Goal: Task Accomplishment & Management: Use online tool/utility

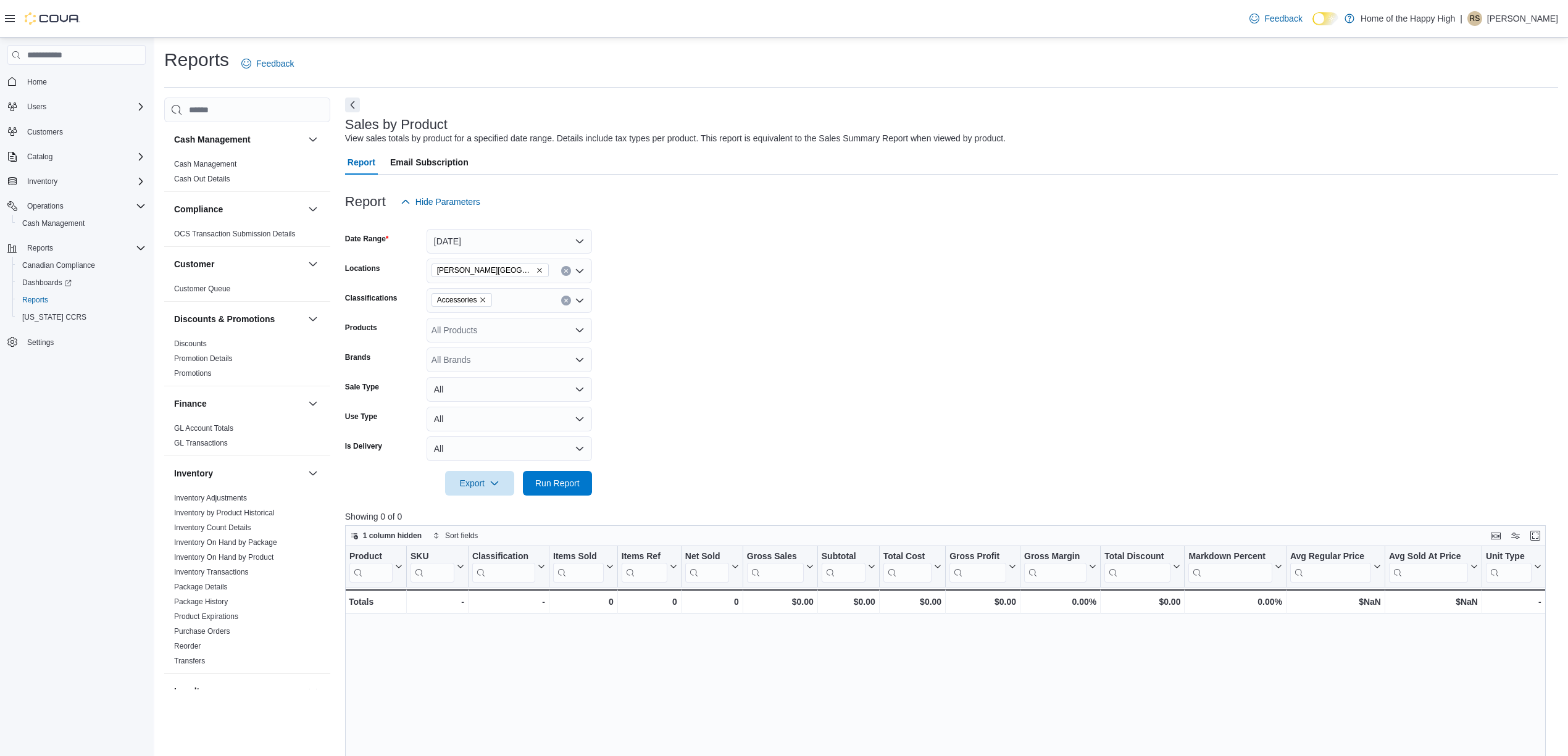
scroll to position [494, 0]
click at [1422, 522] on p "Showing 0 of 0" at bounding box center [951, 517] width 1213 height 13
click at [214, 592] on link "Sales by Location" at bounding box center [203, 590] width 59 height 9
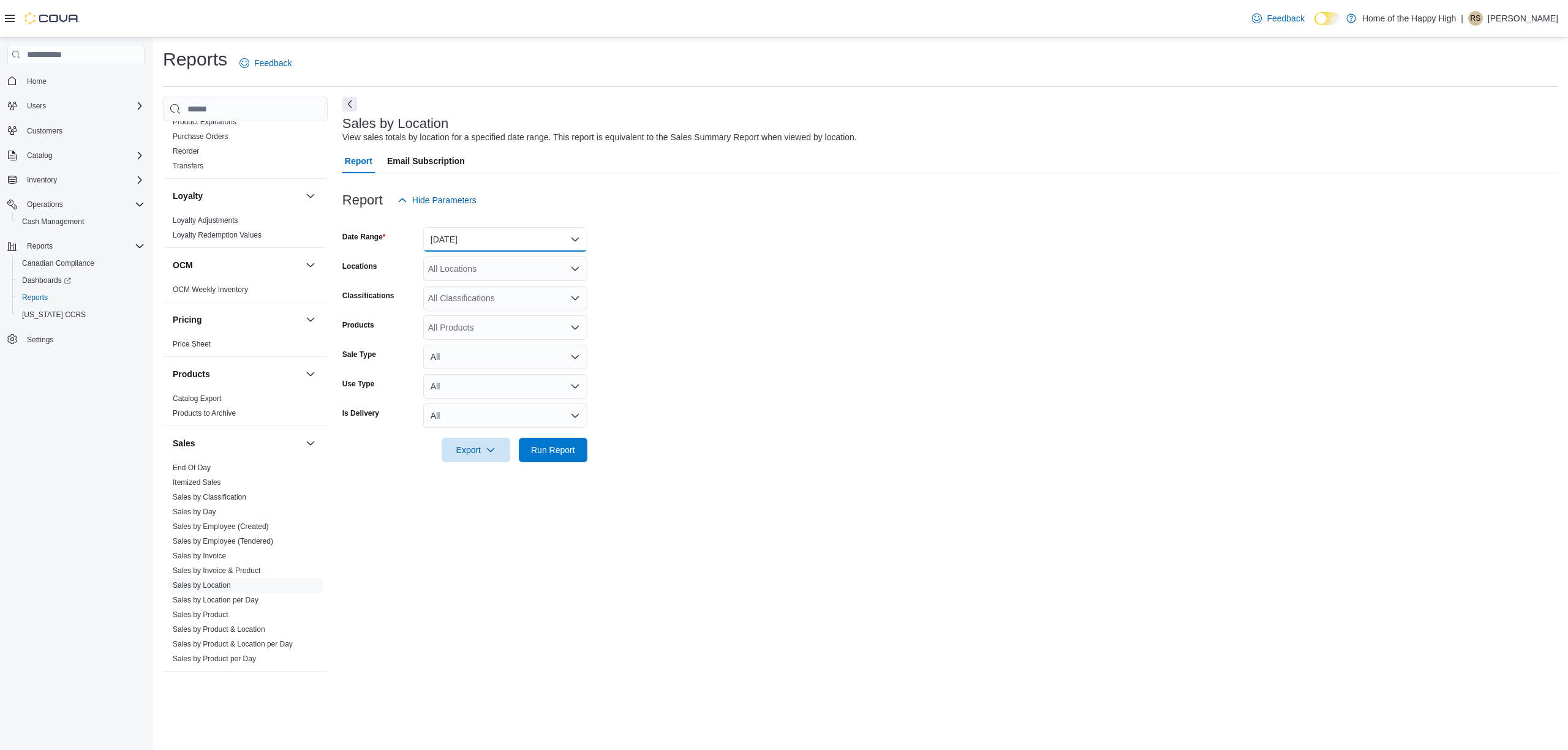
click at [479, 248] on button "[DATE]" at bounding box center [505, 240] width 164 height 25
click at [468, 291] on span "[DATE]" at bounding box center [513, 288] width 140 height 15
click at [509, 259] on div "All Locations" at bounding box center [505, 269] width 164 height 25
type input "***"
click at [518, 290] on span "[PERSON_NAME][GEOGRAPHIC_DATA] - Fire & Flower" at bounding box center [584, 290] width 219 height 12
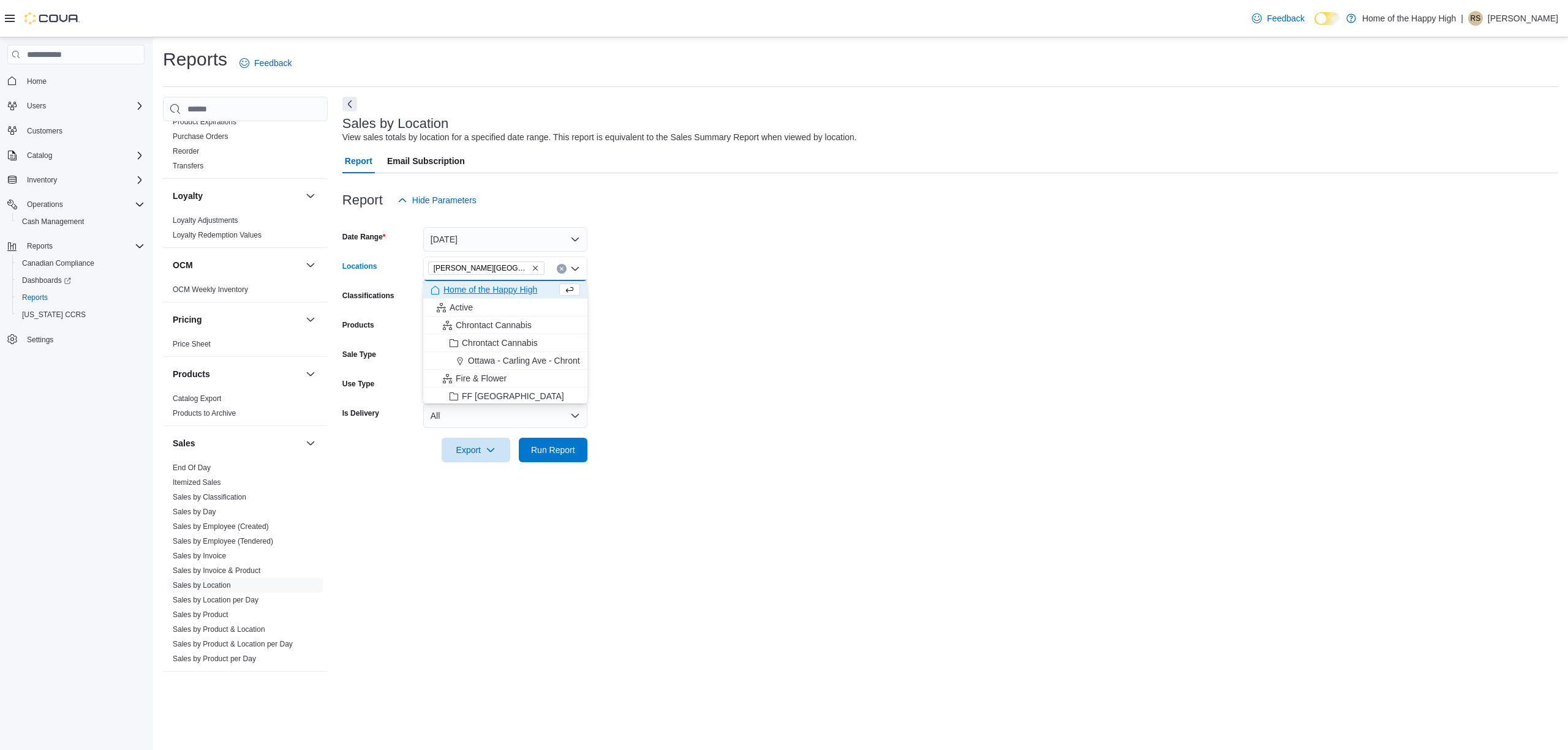
click at [672, 332] on form "Date Range [DATE] Locations [GEOGRAPHIC_DATA][PERSON_NAME][GEOGRAPHIC_DATA] - F…" at bounding box center [951, 338] width 1216 height 250
click at [539, 444] on span "Run Report" at bounding box center [553, 450] width 44 height 12
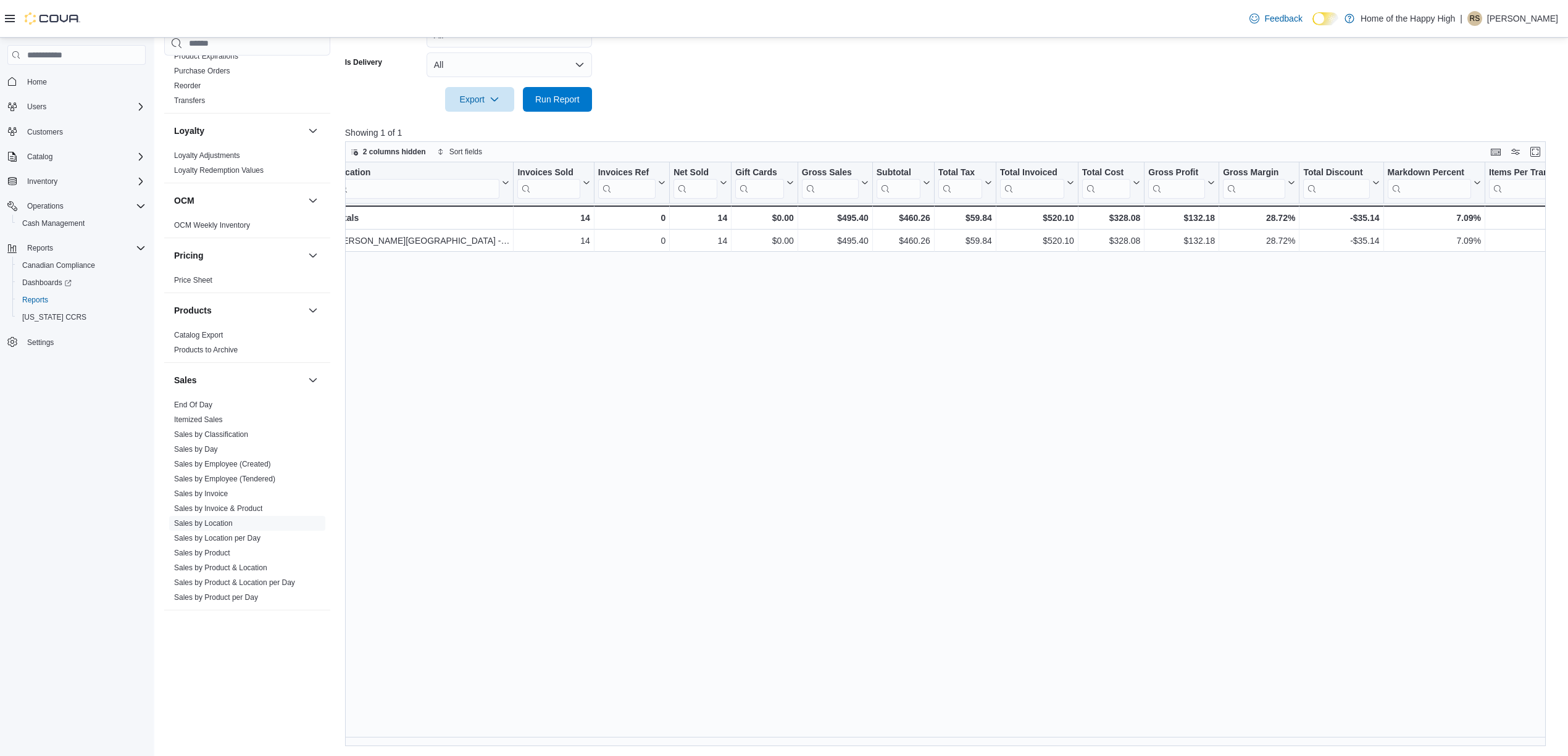
scroll to position [0, 733]
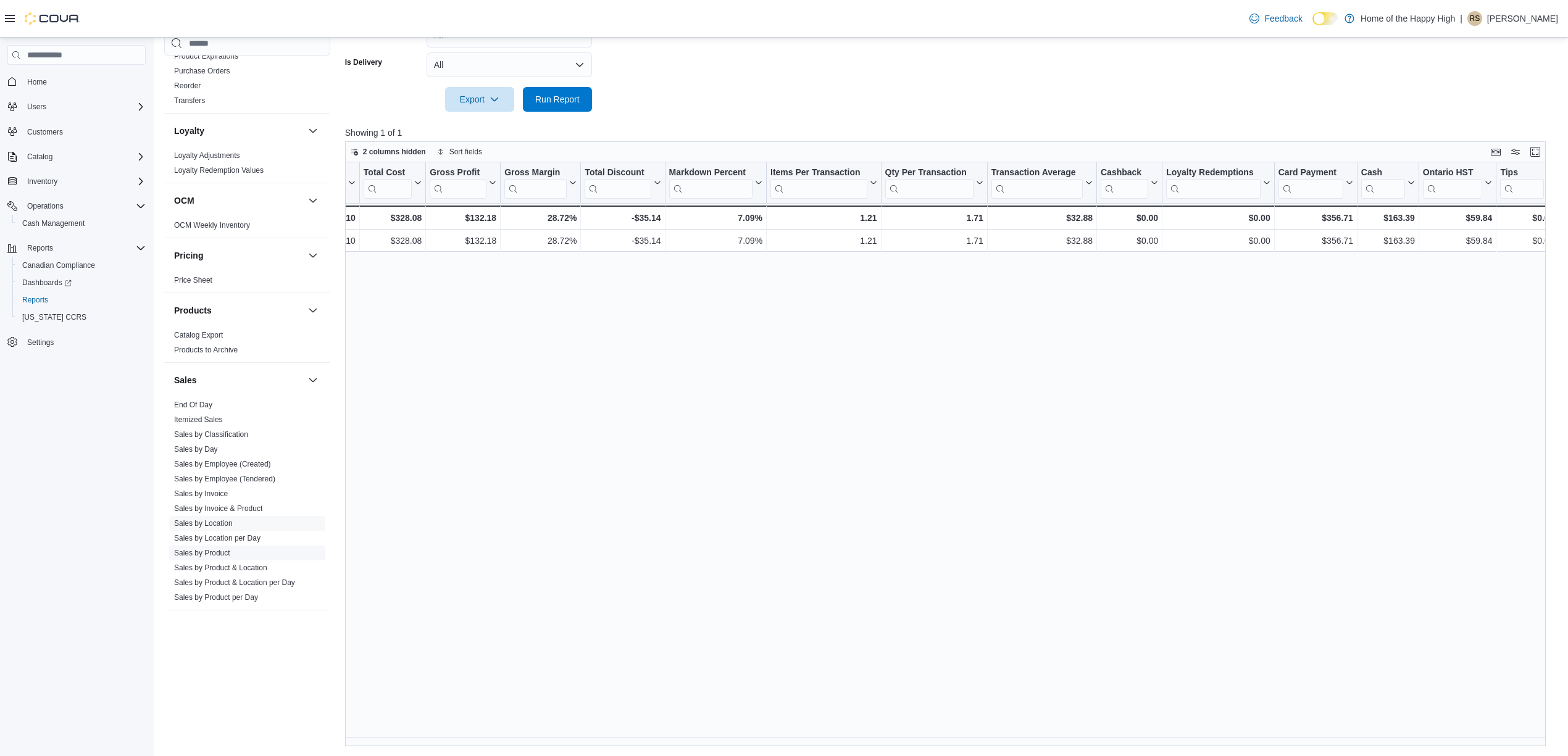
click at [195, 551] on link "Sales by Product" at bounding box center [202, 553] width 56 height 9
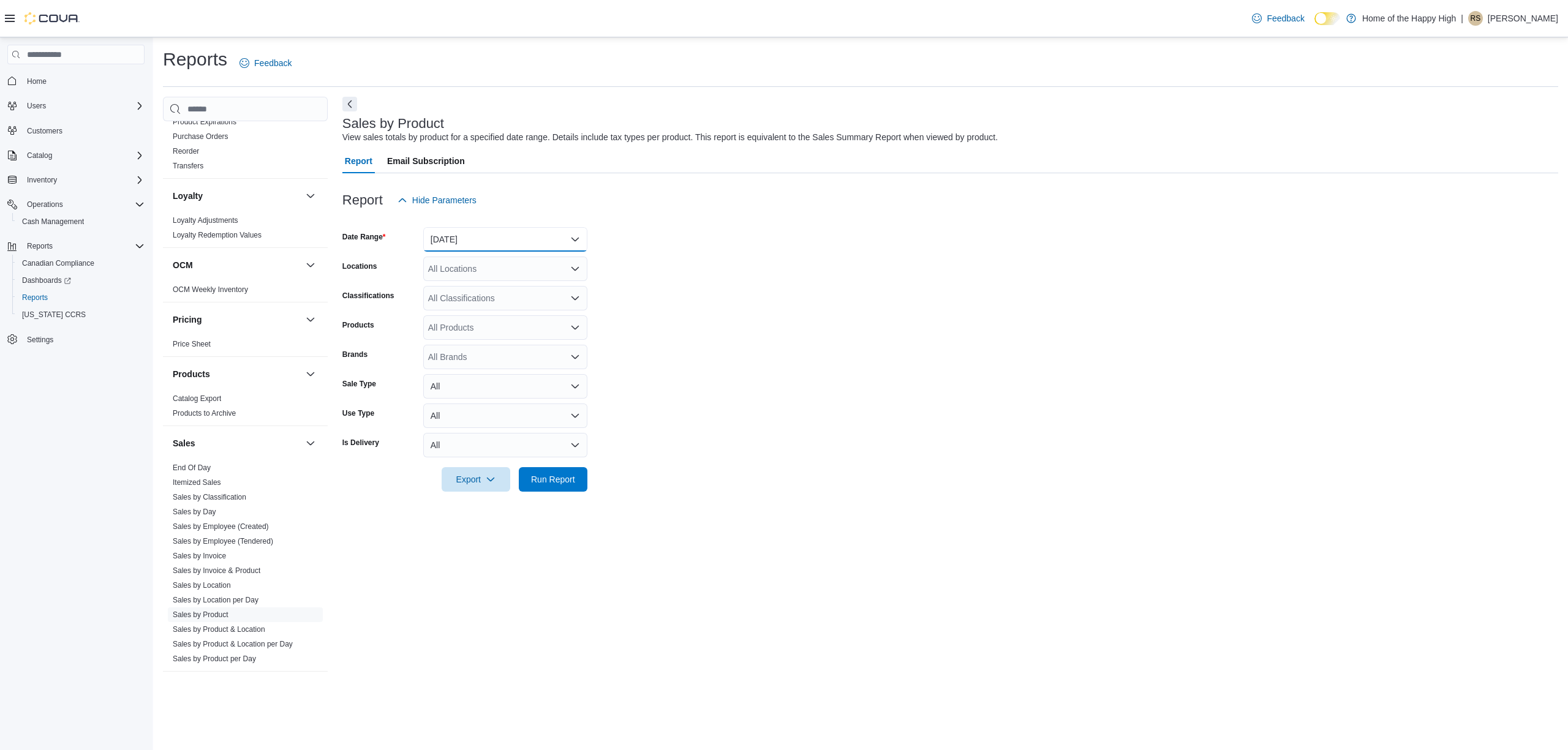
click at [493, 242] on button "[DATE]" at bounding box center [505, 240] width 164 height 25
drag, startPoint x: 496, startPoint y: 283, endPoint x: 503, endPoint y: 276, distance: 9.9
click at [496, 283] on span "[DATE]" at bounding box center [513, 288] width 140 height 15
click at [510, 266] on div "All Locations" at bounding box center [505, 269] width 164 height 25
type input "****"
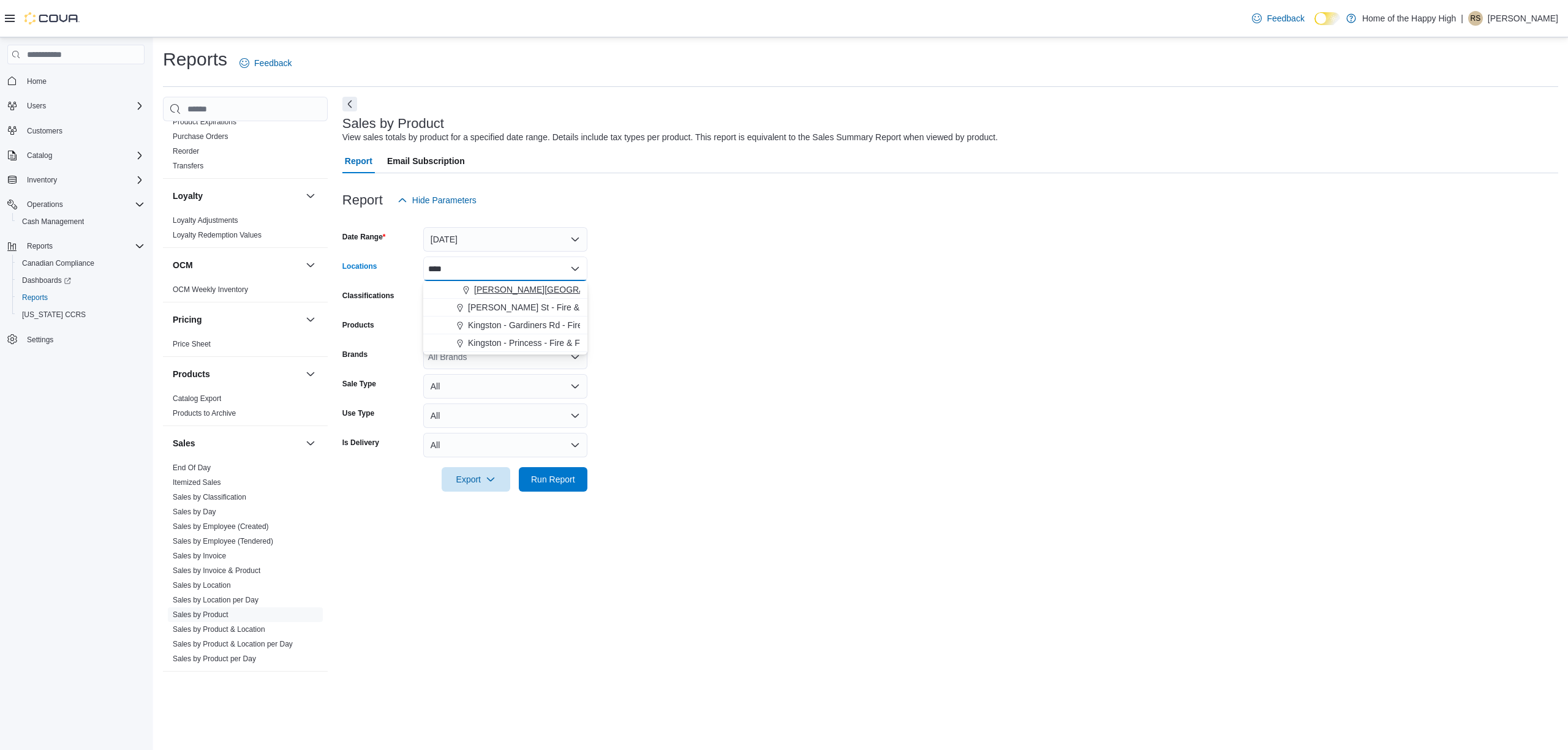
click at [540, 293] on span "[PERSON_NAME][GEOGRAPHIC_DATA] - Fire & Flower" at bounding box center [584, 290] width 219 height 12
click at [778, 370] on form "Date Range [DATE] Locations [GEOGRAPHIC_DATA][PERSON_NAME][GEOGRAPHIC_DATA] - F…" at bounding box center [951, 352] width 1216 height 280
click at [574, 486] on span "Run Report" at bounding box center [553, 480] width 54 height 25
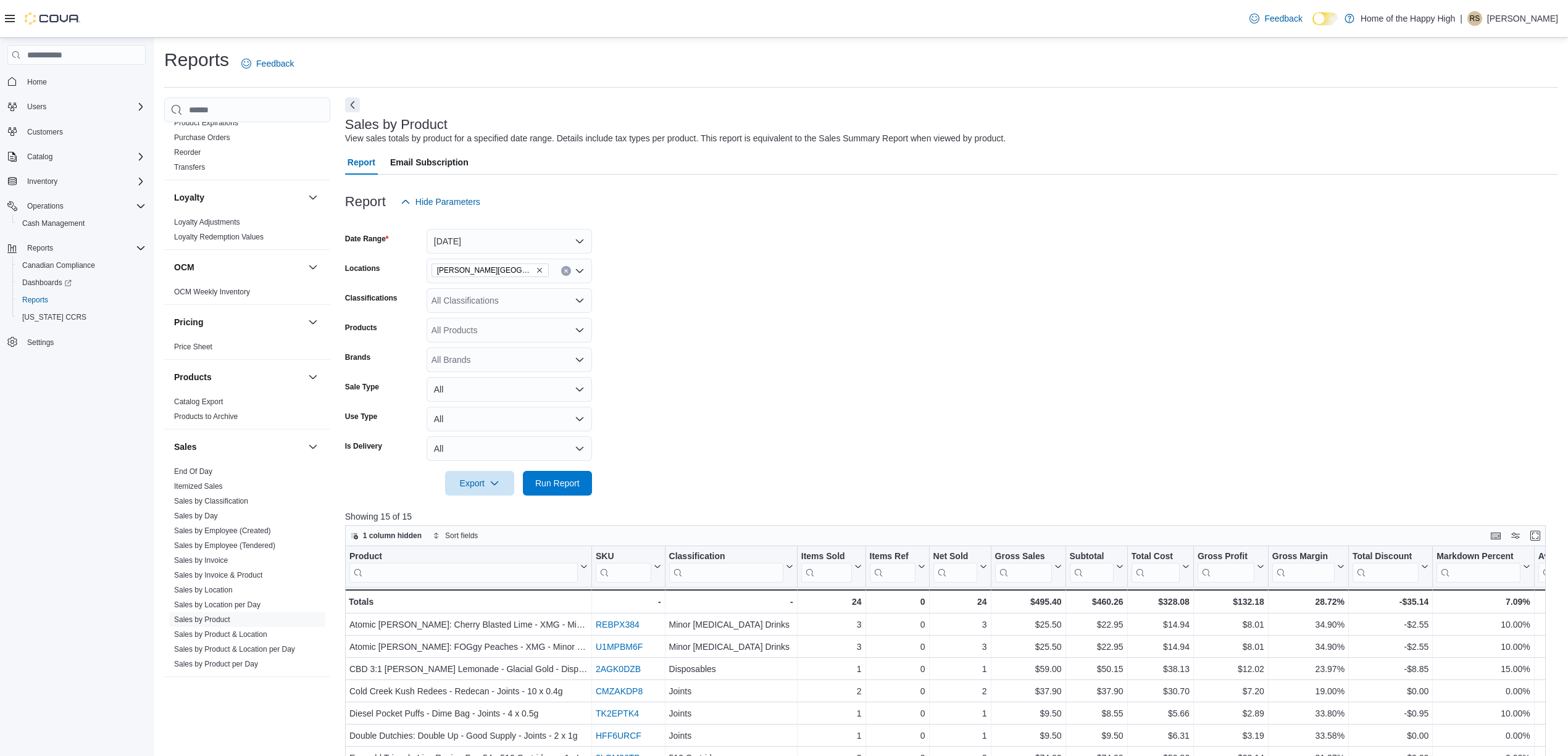
click at [504, 290] on div "All Classifications" at bounding box center [509, 301] width 165 height 25
type input "***"
click at [529, 317] on div "Accessories" at bounding box center [509, 322] width 150 height 13
drag, startPoint x: 684, startPoint y: 359, endPoint x: 583, endPoint y: 495, distance: 169.4
click at [684, 359] on form "Date Range [DATE] Locations [GEOGRAPHIC_DATA][PERSON_NAME][GEOGRAPHIC_DATA] - F…" at bounding box center [951, 355] width 1213 height 282
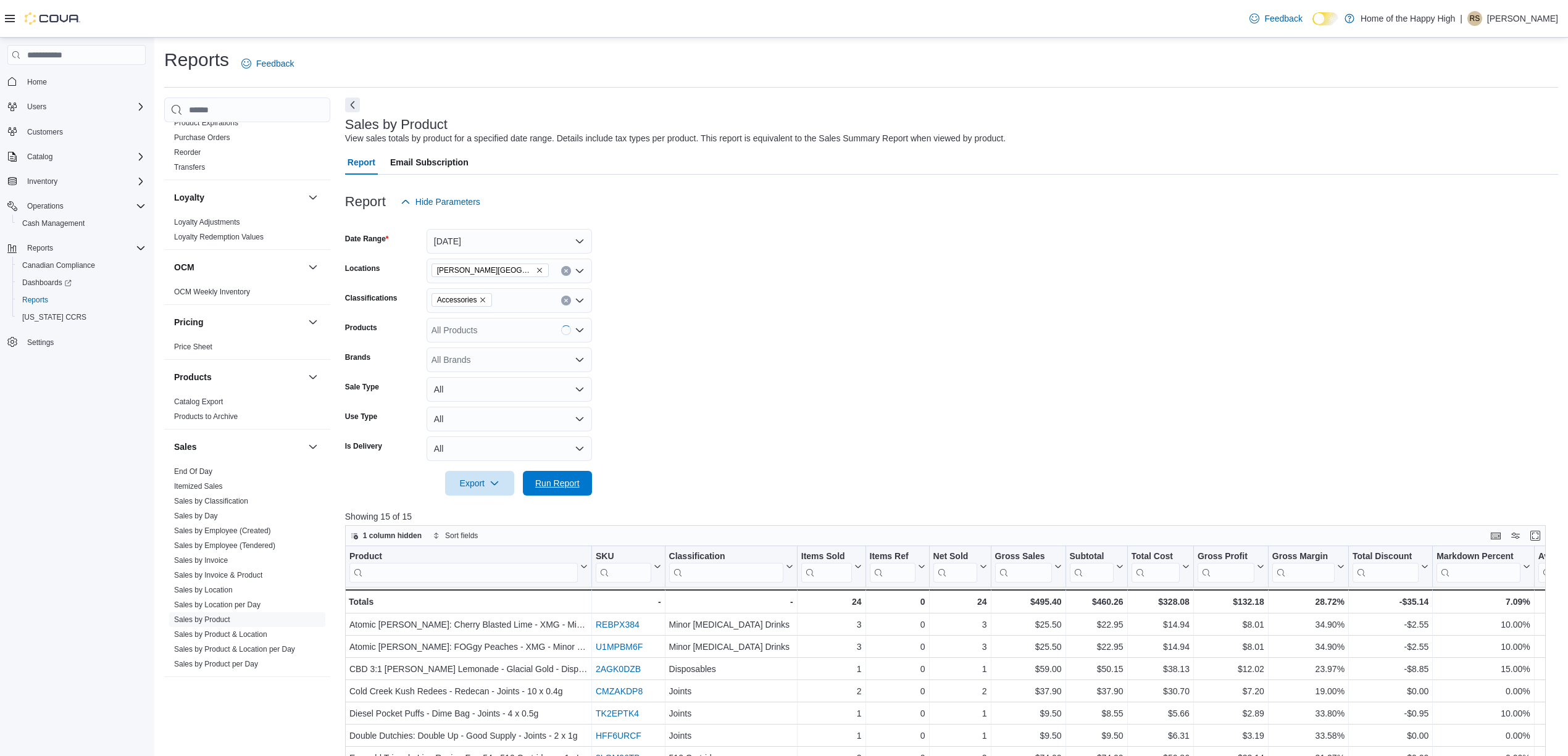
click at [569, 475] on span "Run Report" at bounding box center [557, 484] width 54 height 25
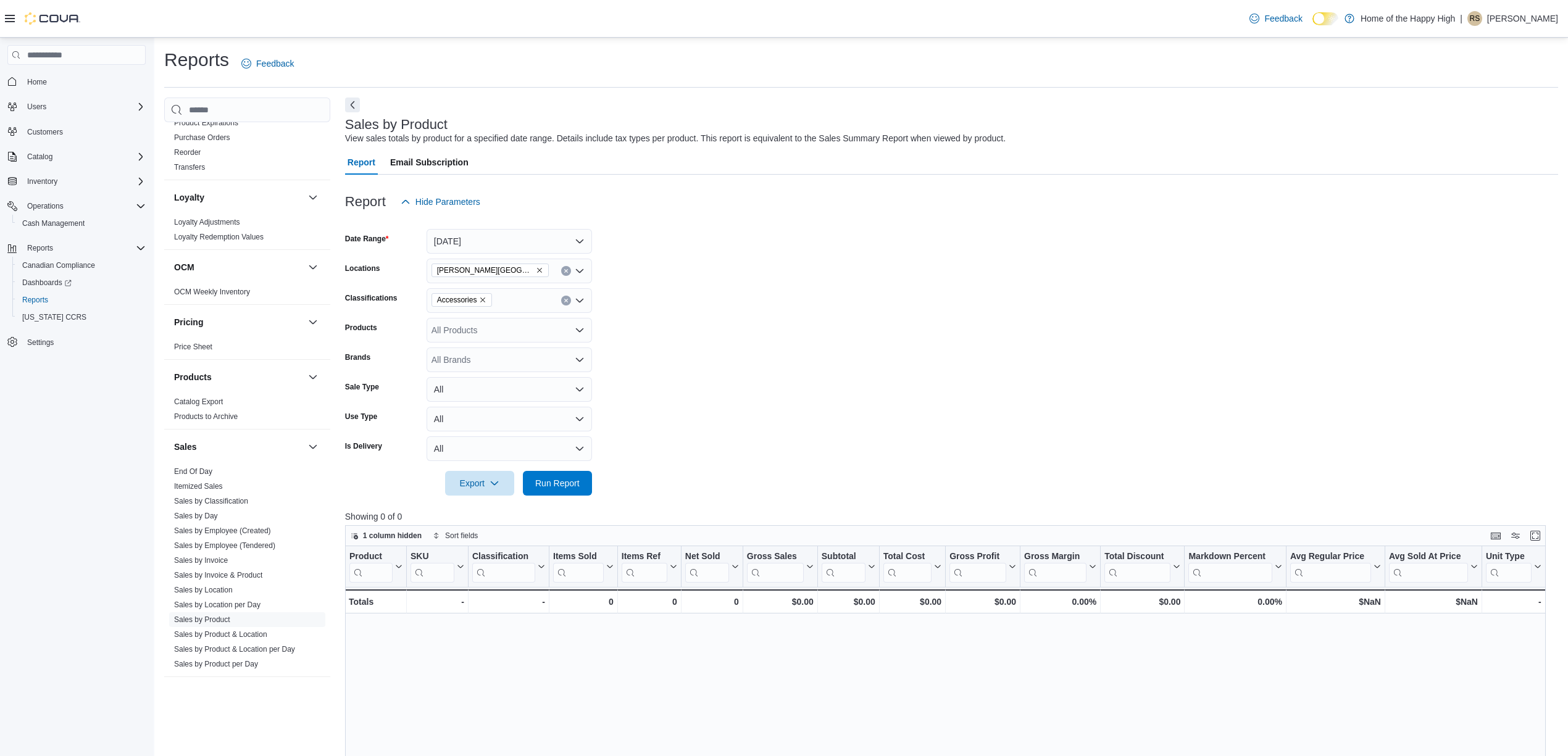
click at [1101, 229] on form "Date Range [DATE] Locations [GEOGRAPHIC_DATA][PERSON_NAME][GEOGRAPHIC_DATA] - F…" at bounding box center [951, 355] width 1213 height 282
